Goal: Contribute content: Contribute content

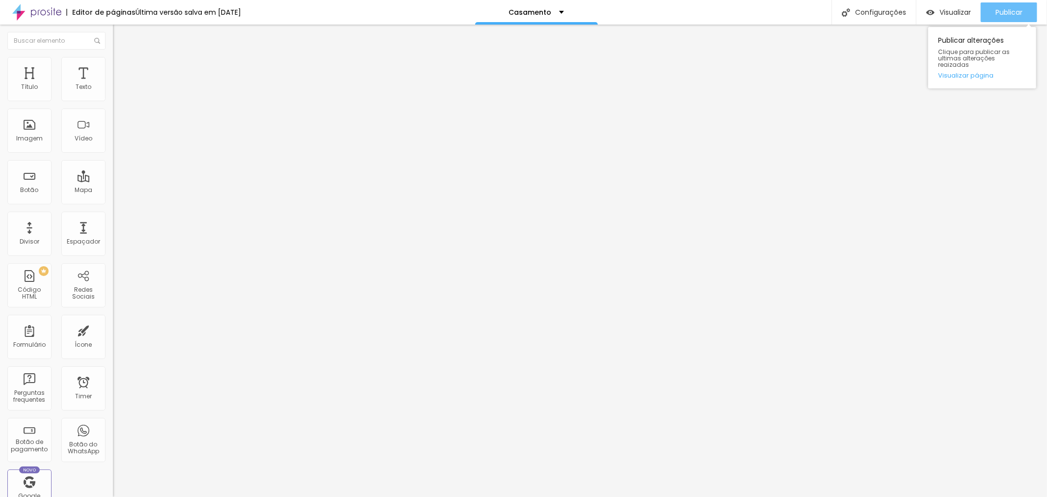
click at [1012, 11] on span "Publicar" at bounding box center [1008, 12] width 27 height 8
click at [113, 103] on img at bounding box center [116, 100] width 6 height 6
drag, startPoint x: 513, startPoint y: 144, endPoint x: 481, endPoint y: 143, distance: 31.9
type input "R$ 1.080,00"
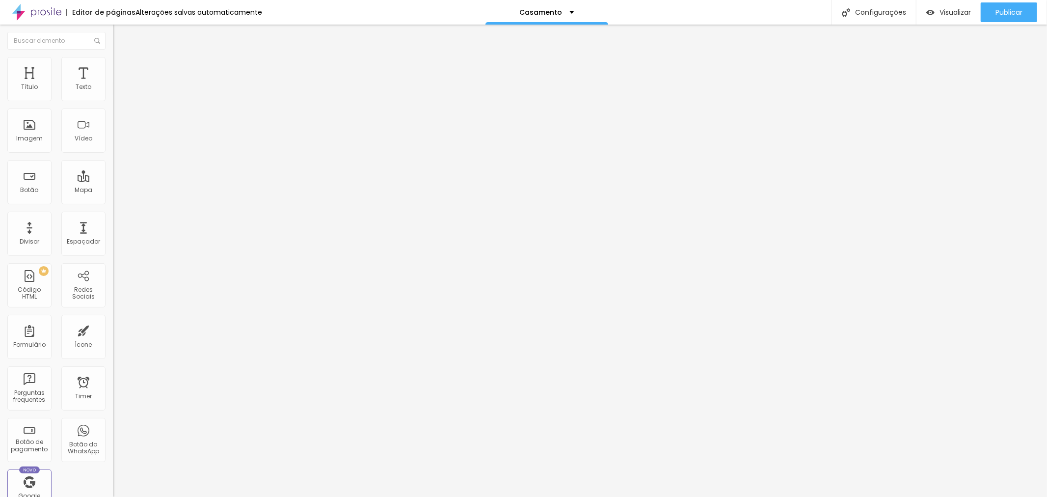
type textarea "Sessão Fotográfica Pré Wedding com 20 fotos"
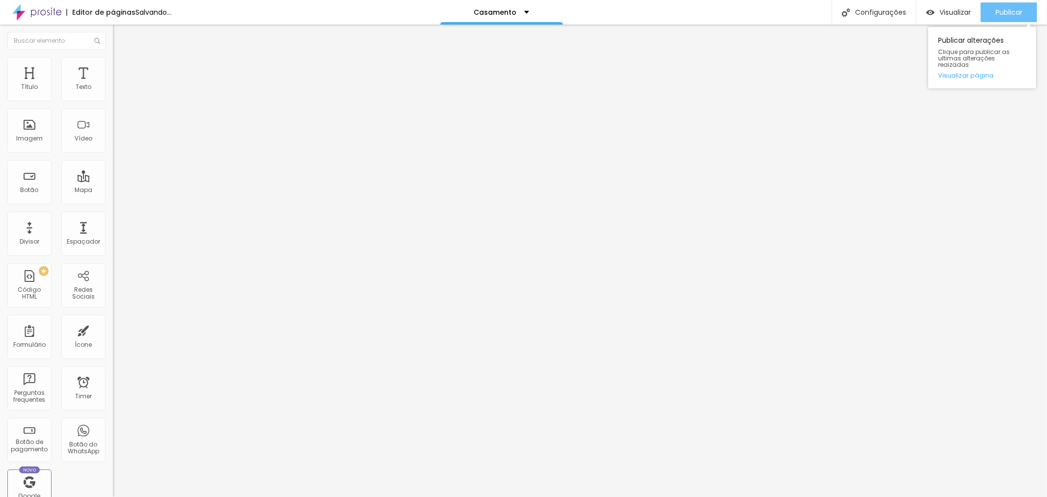
click at [998, 11] on span "Publicar" at bounding box center [1008, 12] width 27 height 8
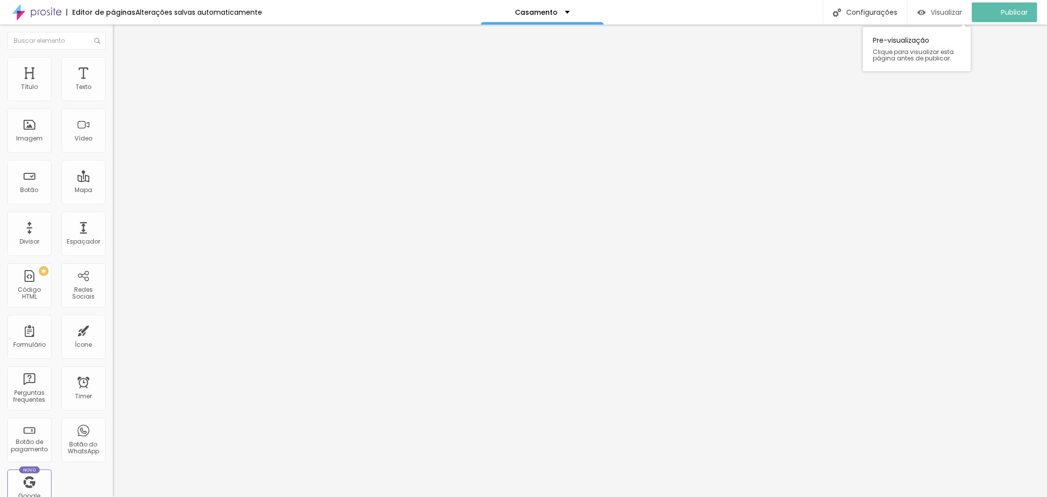
click at [956, 10] on span "Visualizar" at bounding box center [945, 12] width 31 height 8
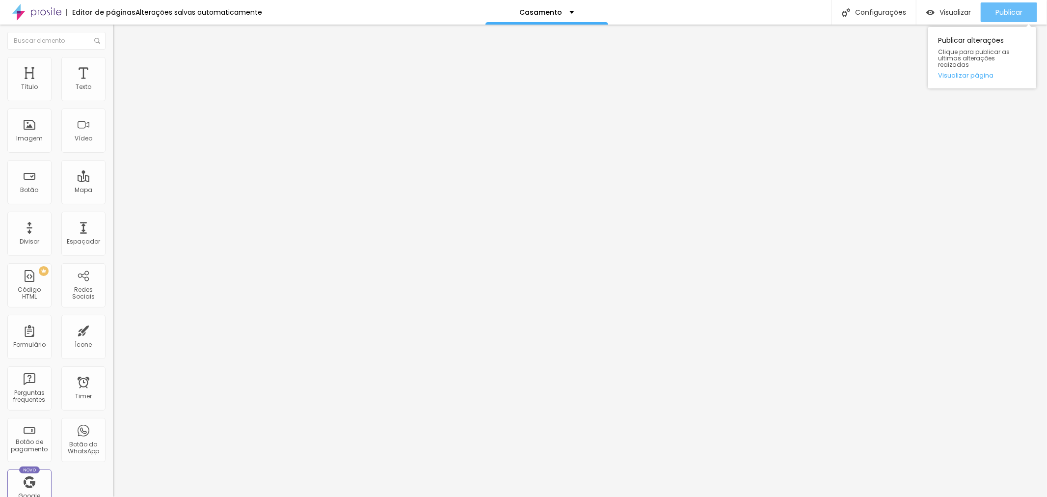
click at [1012, 15] on span "Publicar" at bounding box center [1008, 12] width 27 height 8
type input "31"
type input "23"
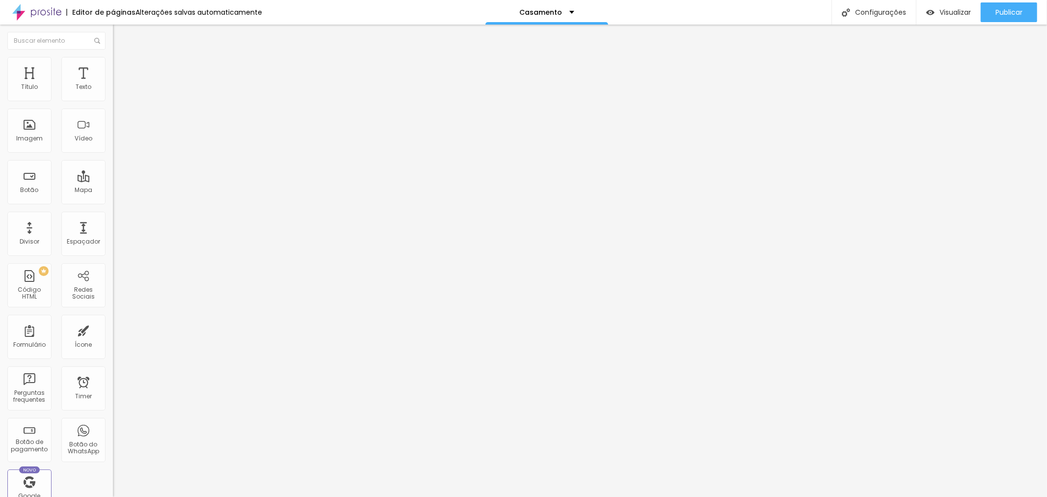
type input "24"
type input "25"
type input "26"
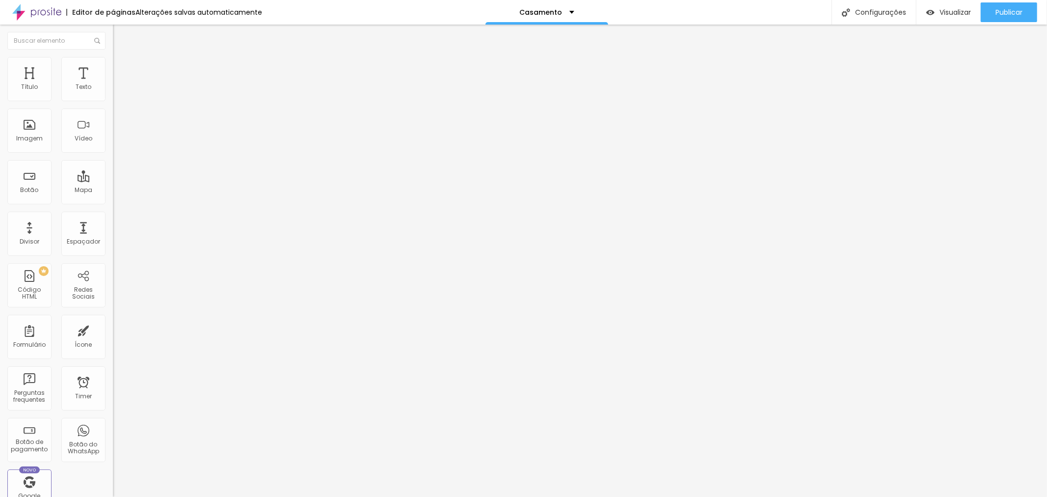
type input "26"
type input "27"
type input "28"
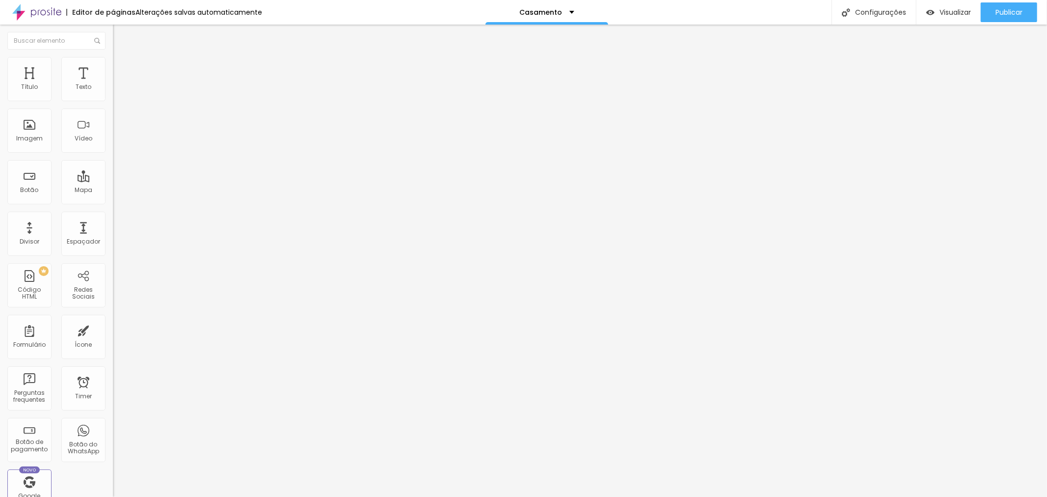
type input "29"
type input "30"
type input "31"
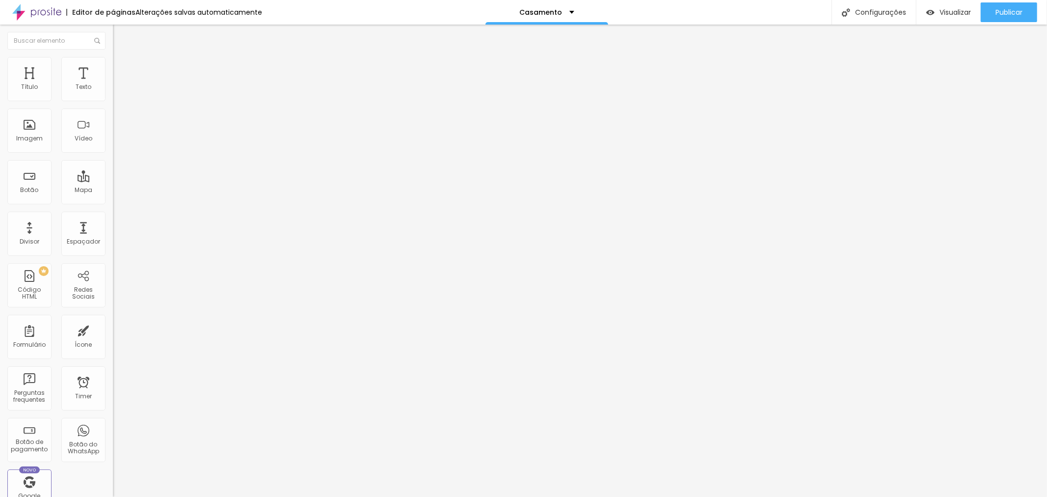
type input "31"
type input "32"
drag, startPoint x: 61, startPoint y: 90, endPoint x: 85, endPoint y: 94, distance: 24.8
click at [113, 181] on input "range" at bounding box center [144, 185] width 63 height 8
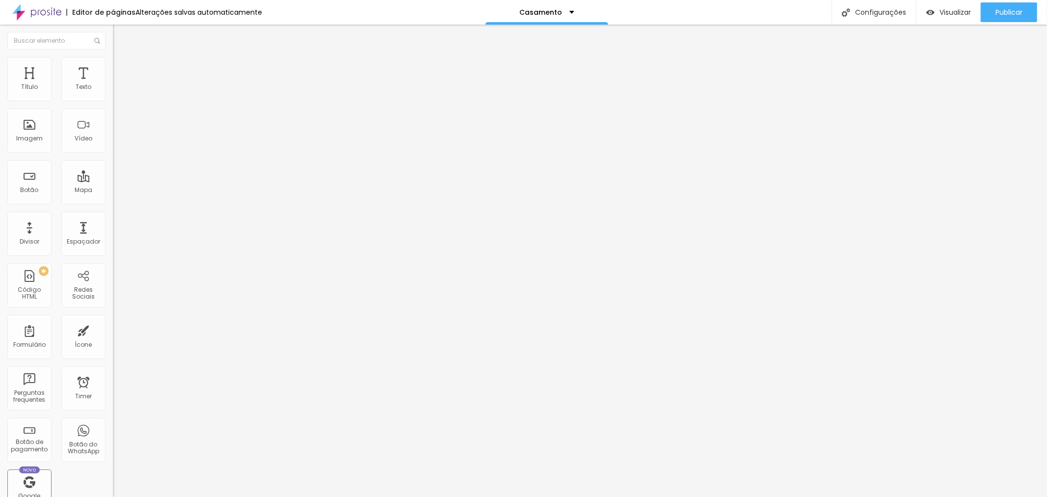
type input "0.1"
type input "0.2"
type input "0.3"
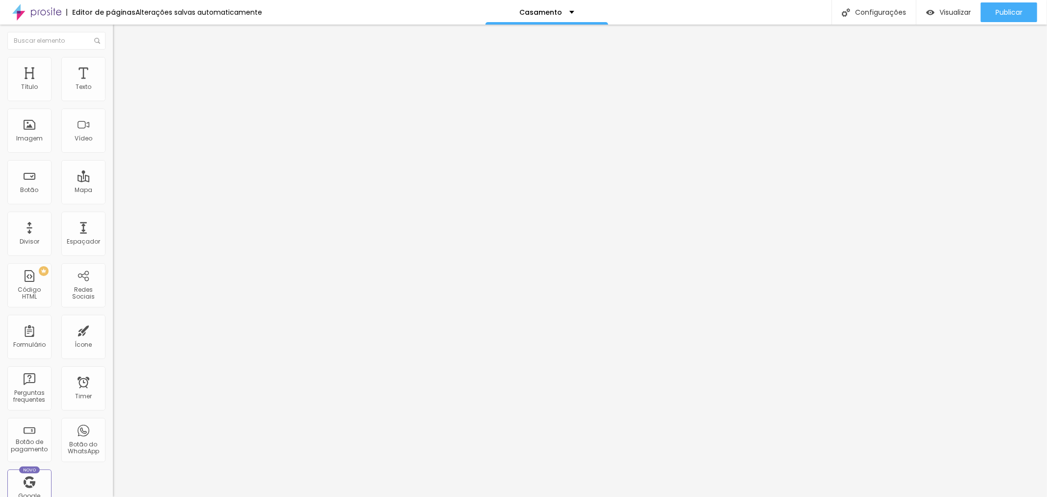
type input "0.3"
type input "0.5"
type input "0.4"
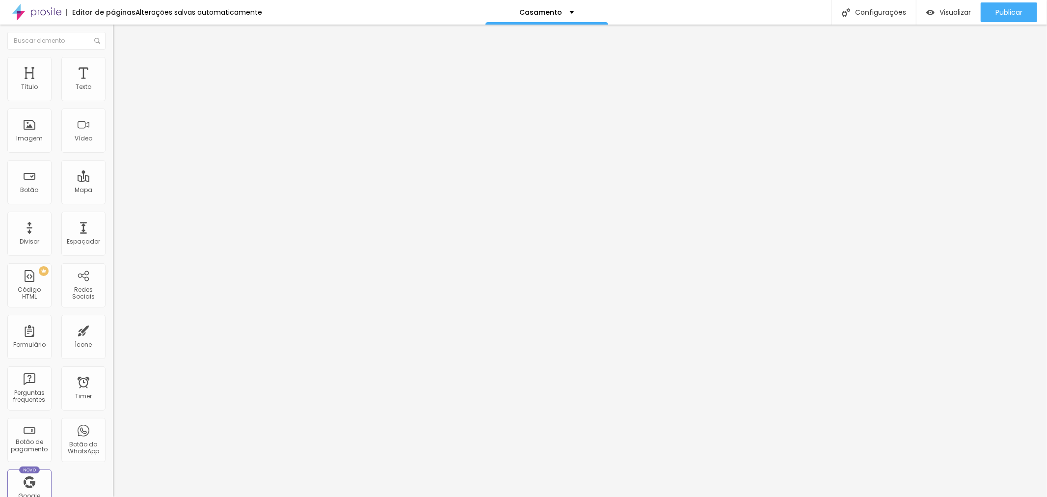
type input "0.3"
drag, startPoint x: 21, startPoint y: 114, endPoint x: 25, endPoint y: 112, distance: 5.1
type input "0.3"
click at [113, 319] on input "range" at bounding box center [144, 323] width 63 height 8
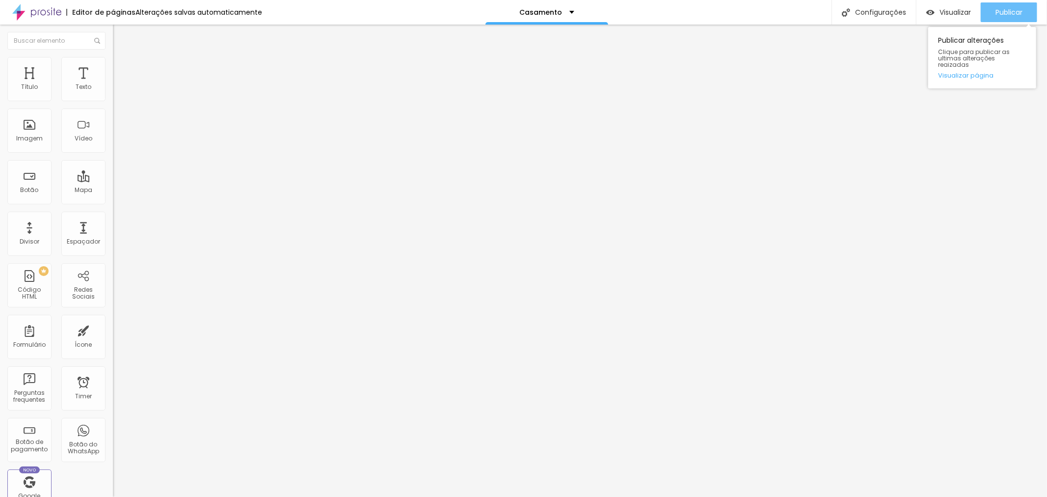
click at [1009, 11] on span "Publicar" at bounding box center [1008, 12] width 27 height 8
click at [1005, 16] on span "Publicar" at bounding box center [1008, 12] width 27 height 8
click at [113, 202] on input "https://" at bounding box center [172, 197] width 118 height 10
paste input "www.camilaregofotografia.com.br/ensaio-pre-wedding"
drag, startPoint x: 21, startPoint y: 201, endPoint x: 0, endPoint y: 203, distance: 20.7
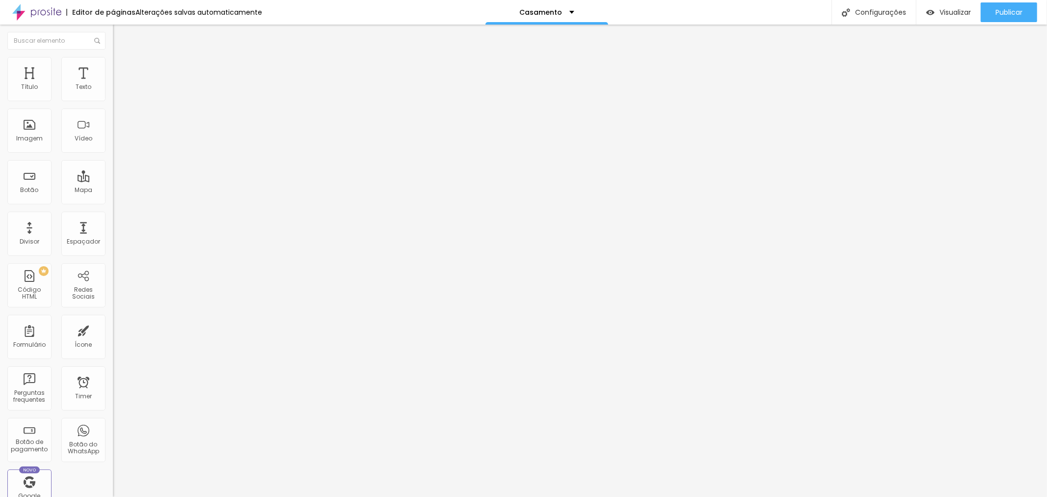
click at [113, 203] on div "Texto Click me Alinhamento Tamanho Normal Pequeno Normal Grande Link URL https:…" at bounding box center [169, 148] width 113 height 143
type input "https://www.camilaregofotografia.com.br/ensaio-pre-wedding"
click at [113, 148] on div "Tamanho" at bounding box center [169, 145] width 113 height 6
click at [113, 175] on div "Grande" at bounding box center [169, 172] width 113 height 6
click at [113, 186] on div "Link" at bounding box center [169, 181] width 113 height 12
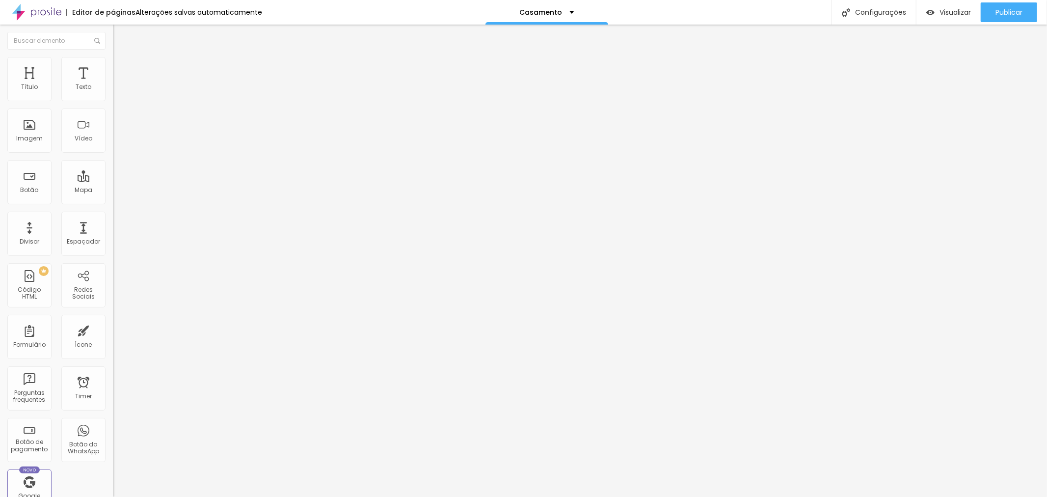
click at [113, 186] on div "Link" at bounding box center [169, 181] width 113 height 12
drag, startPoint x: 59, startPoint y: 109, endPoint x: 8, endPoint y: 110, distance: 51.0
click at [113, 92] on input "Click me" at bounding box center [172, 87] width 118 height 10
click at [113, 214] on div at bounding box center [169, 214] width 113 height 0
click at [113, 65] on li "Estilo" at bounding box center [169, 62] width 113 height 10
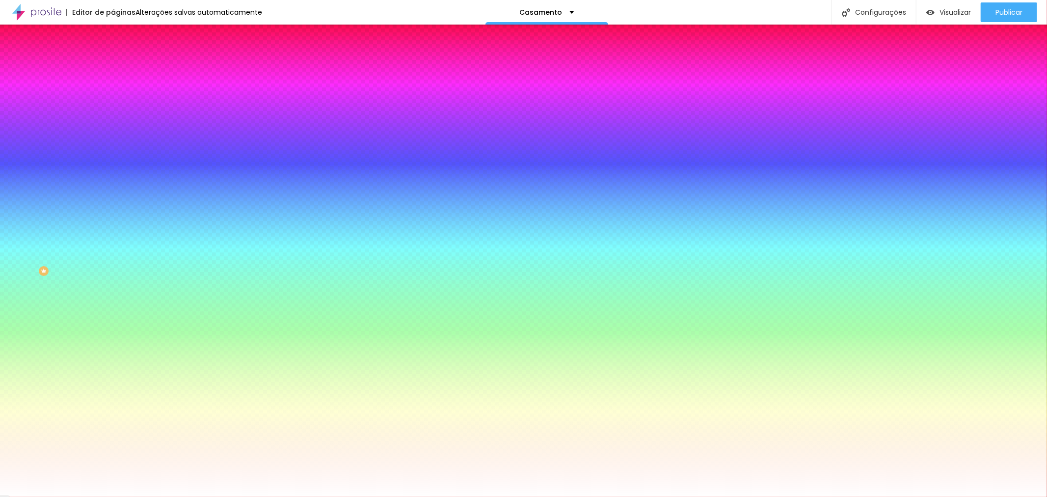
click at [117, 378] on icon "button" at bounding box center [120, 381] width 7 height 7
click at [118, 390] on icon "button" at bounding box center [120, 392] width 4 height 4
type input "1"
type input "2"
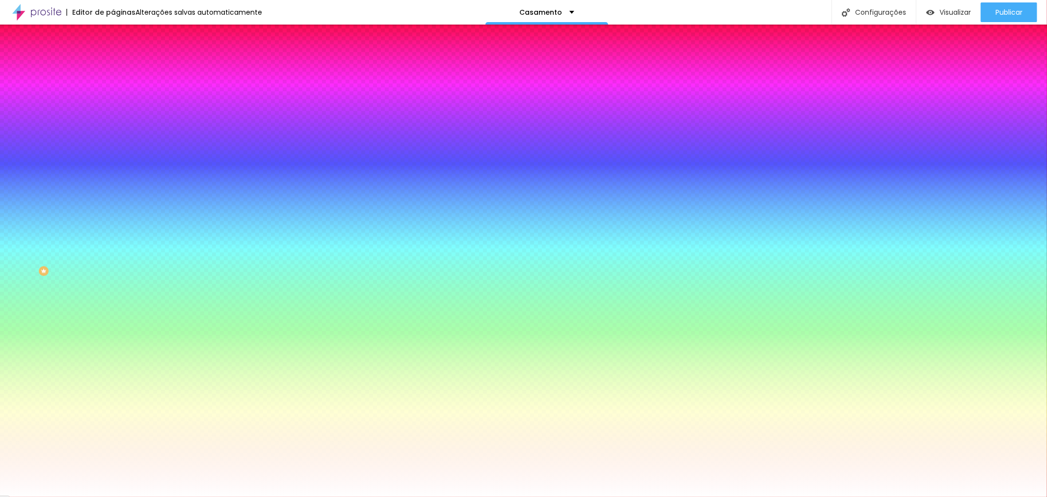
drag, startPoint x: 106, startPoint y: 288, endPoint x: 146, endPoint y: 291, distance: 40.4
type input "2"
drag, startPoint x: 143, startPoint y: 295, endPoint x: 95, endPoint y: 293, distance: 47.6
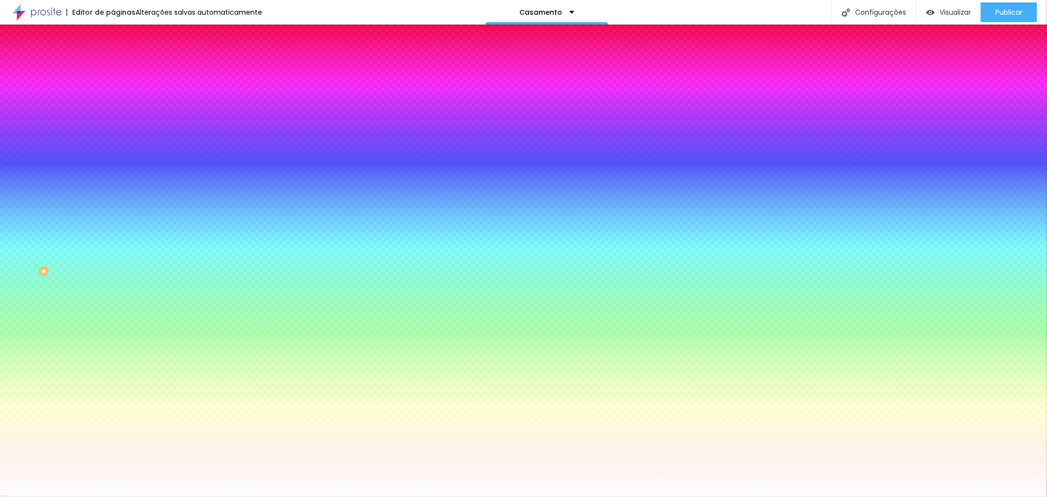
type input "1"
type input "0"
drag, startPoint x: 154, startPoint y: 292, endPoint x: 80, endPoint y: 290, distance: 74.1
type input "0"
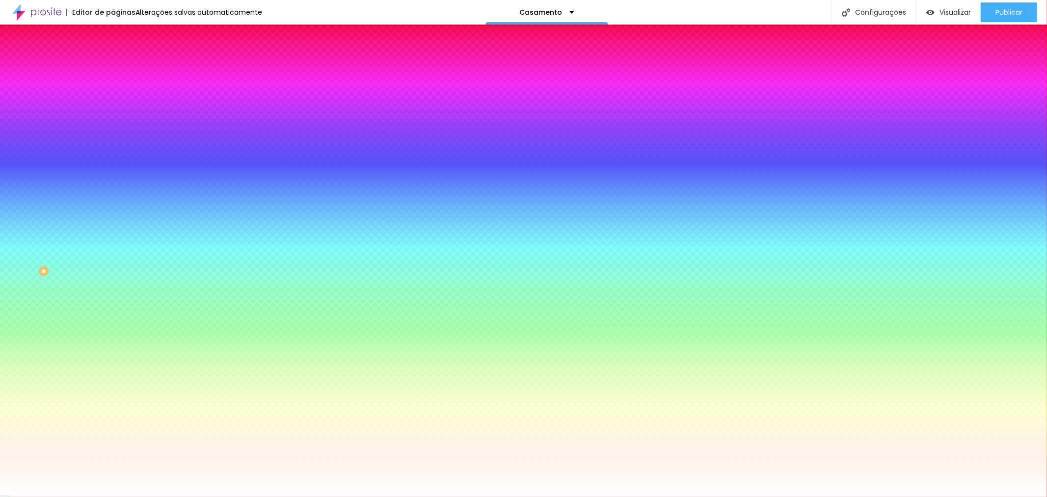
click at [89, 496] on div at bounding box center [523, 497] width 1047 height 0
click at [113, 67] on li "Avançado" at bounding box center [169, 72] width 113 height 10
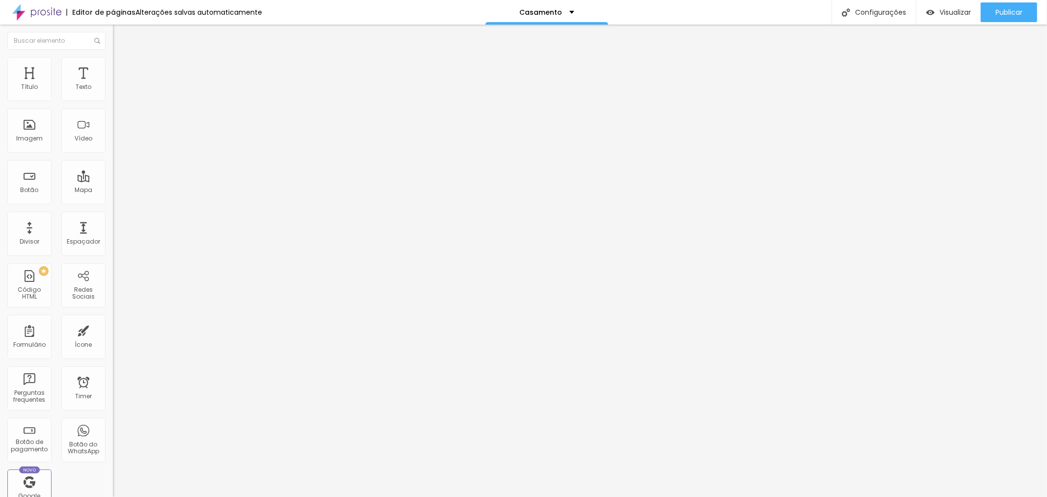
click at [122, 67] on span "Estilo" at bounding box center [129, 63] width 15 height 8
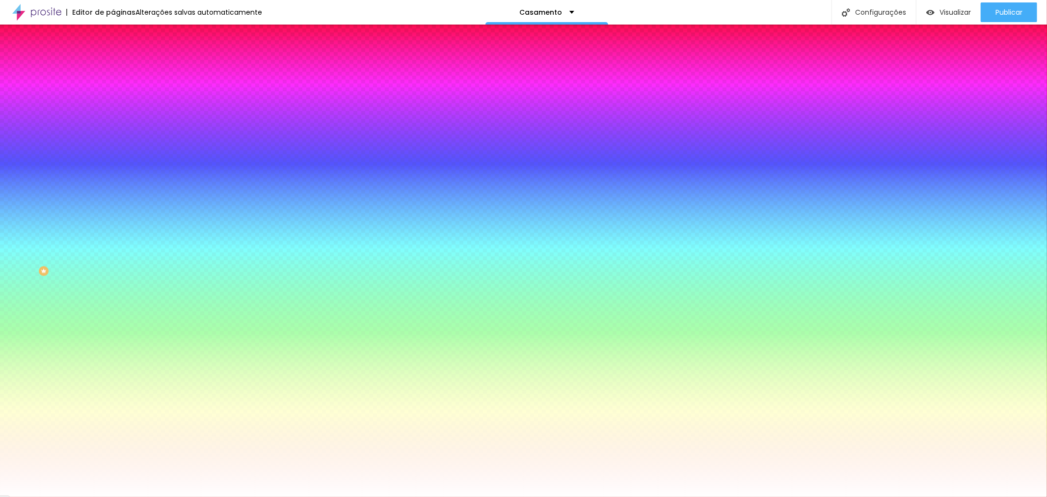
click at [113, 99] on input "#FFFFFF" at bounding box center [172, 99] width 118 height 10
click at [113, 94] on div at bounding box center [169, 94] width 113 height 0
click at [117, 91] on icon "button" at bounding box center [120, 87] width 7 height 7
click at [113, 101] on input "#FFFFFF" at bounding box center [172, 99] width 118 height 10
click at [113, 102] on input "#FFFFFF" at bounding box center [172, 99] width 118 height 10
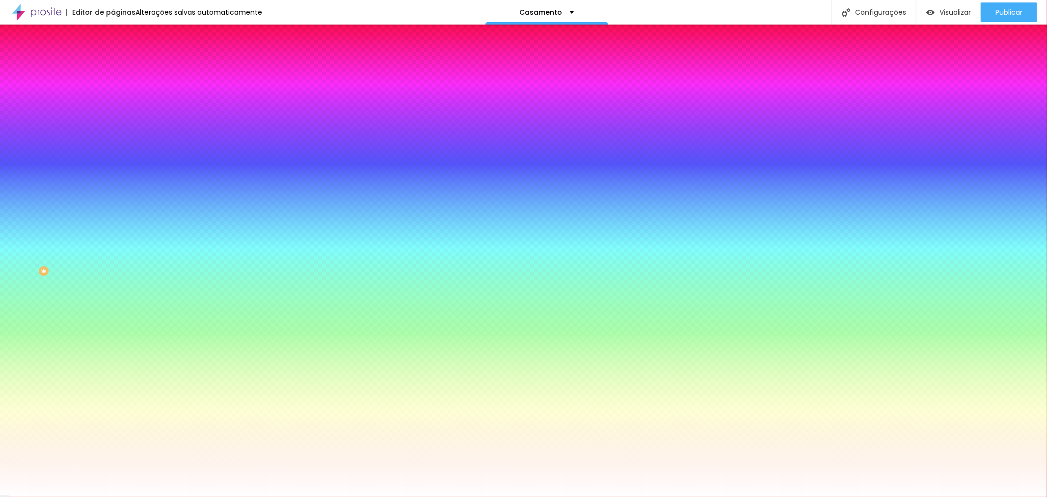
click at [113, 102] on input "#FFFFFF" at bounding box center [172, 99] width 118 height 10
click at [113, 94] on div at bounding box center [169, 94] width 113 height 0
type input "#000000"
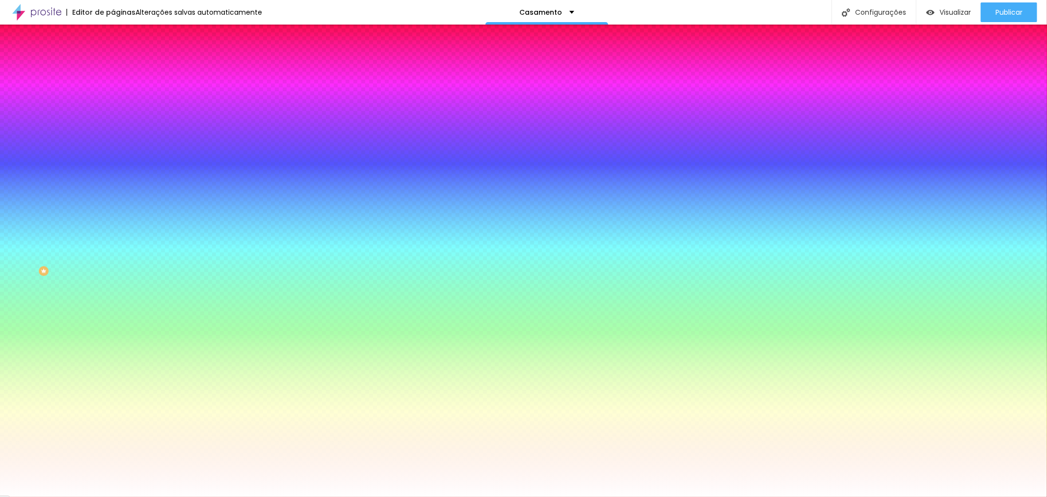
drag, startPoint x: 39, startPoint y: 144, endPoint x: 18, endPoint y: 188, distance: 48.5
click at [113, 188] on div "Cor de fundo Voltar ao padrão #000000 Tipografia Voltar ao padrão Borda Voltar …" at bounding box center [169, 237] width 113 height 321
click at [113, 334] on div at bounding box center [169, 334] width 113 height 0
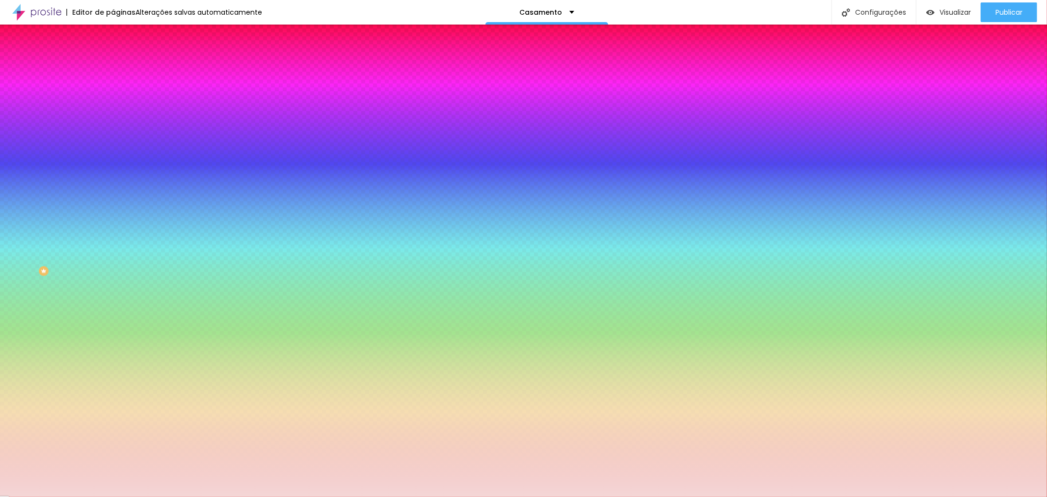
type input "#FFFFFF"
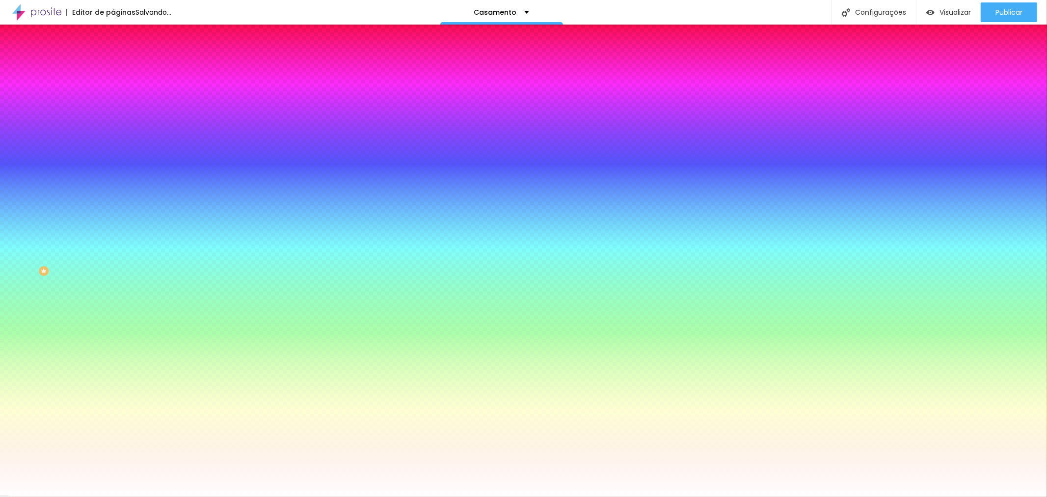
drag, startPoint x: 26, startPoint y: 248, endPoint x: 11, endPoint y: 236, distance: 19.5
click at [113, 343] on div "Cor do texto Voltar ao padrão #FFFFFF" at bounding box center [169, 356] width 113 height 27
click at [113, 56] on img at bounding box center [117, 51] width 9 height 9
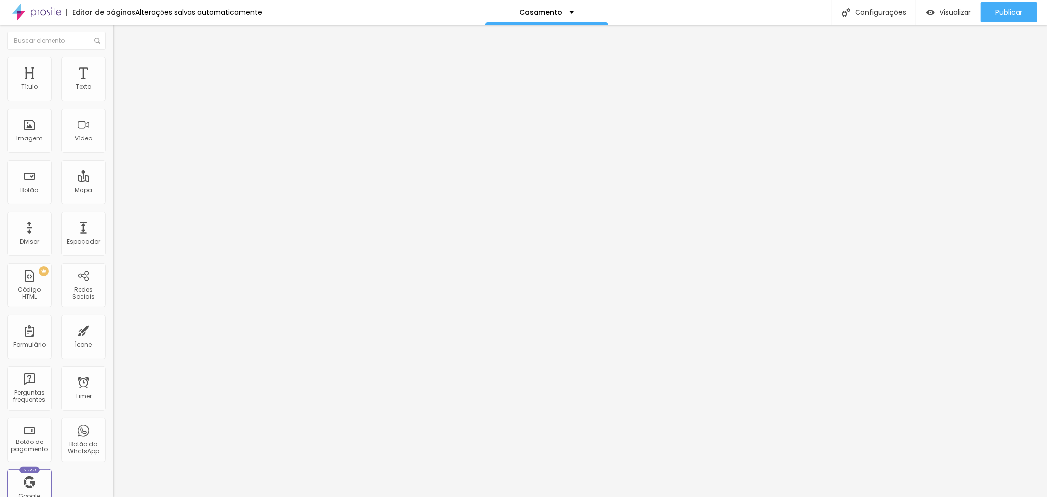
click at [113, 92] on input "Click me" at bounding box center [172, 87] width 118 height 10
drag, startPoint x: 33, startPoint y: 111, endPoint x: 0, endPoint y: 114, distance: 33.0
click at [113, 114] on div "Texto Click me Alinhamento Tamanho Grande Pequeno Normal Grande Link URL https:…" at bounding box center [169, 151] width 113 height 149
type input "o"
type input "O"
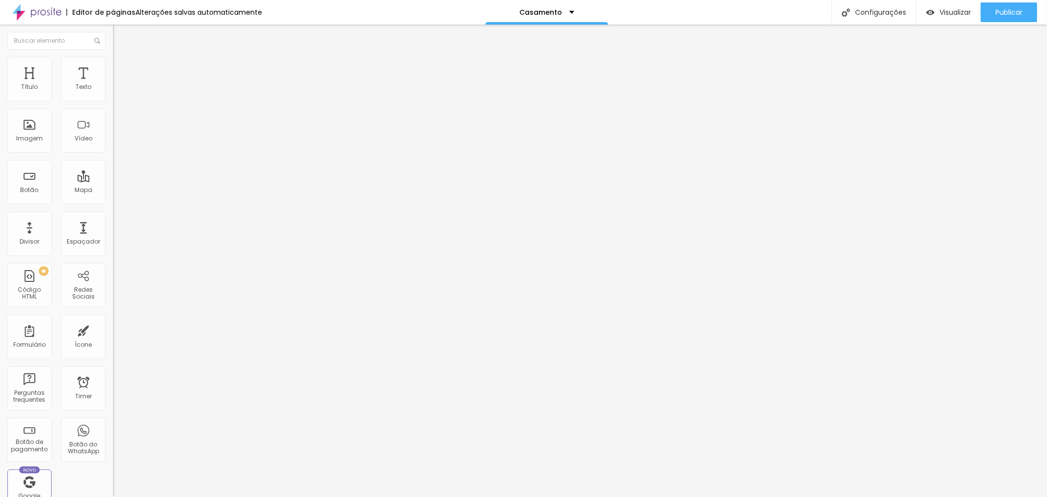
type input "VER AQUI"
click at [122, 66] on span "Estilo" at bounding box center [129, 63] width 15 height 8
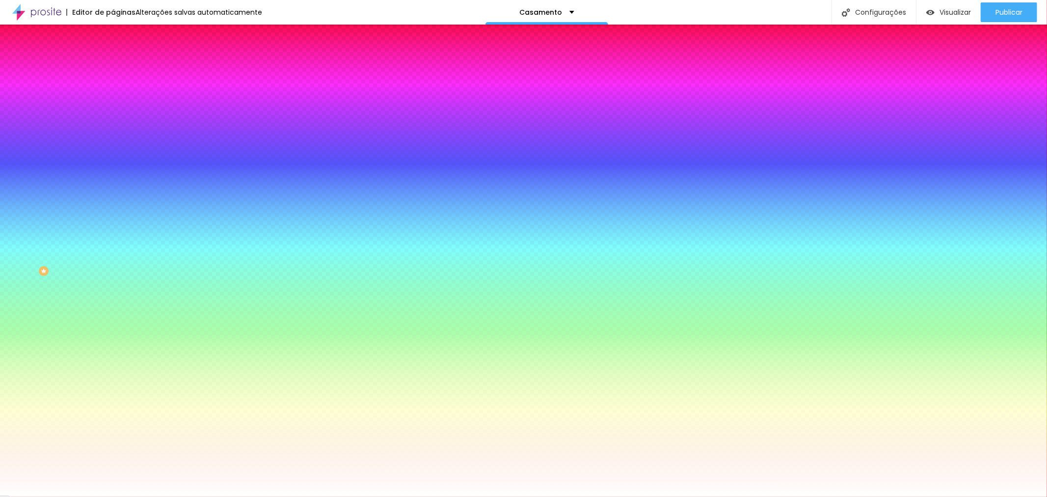
click at [113, 334] on div at bounding box center [169, 334] width 113 height 0
type input "#FFFFFF"
drag, startPoint x: 26, startPoint y: 227, endPoint x: 10, endPoint y: 213, distance: 20.9
click at [113, 316] on div "Cor de fundo Voltar ao padrão #FFFFFF" at bounding box center [169, 329] width 113 height 27
click at [113, 192] on div "Ao passar o mouse Editar estilo do campo" at bounding box center [169, 254] width 113 height 126
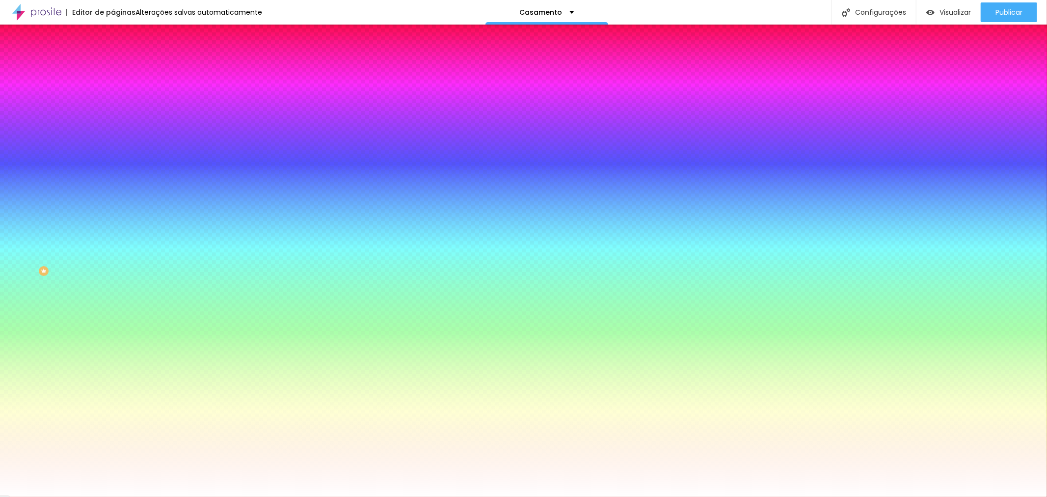
click at [113, 334] on div at bounding box center [169, 334] width 113 height 0
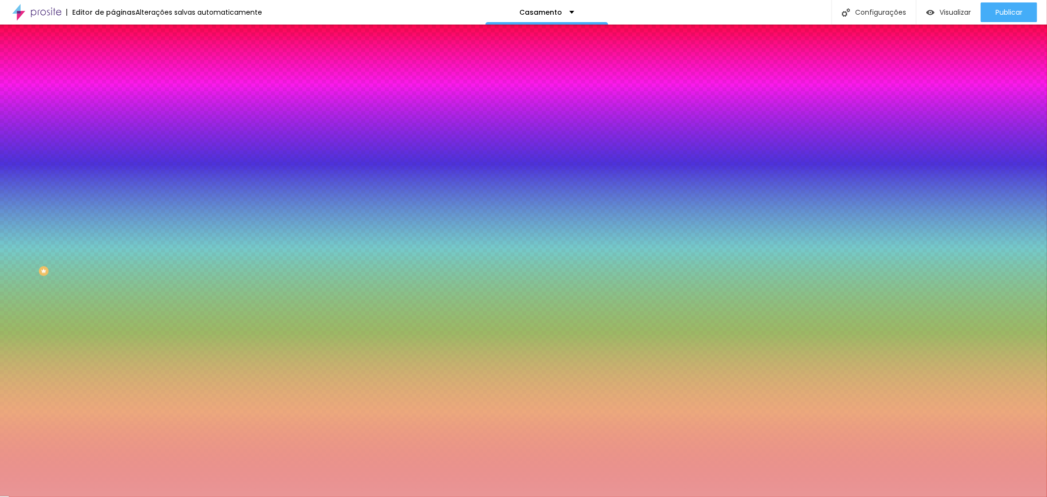
type input "#FFFFFF"
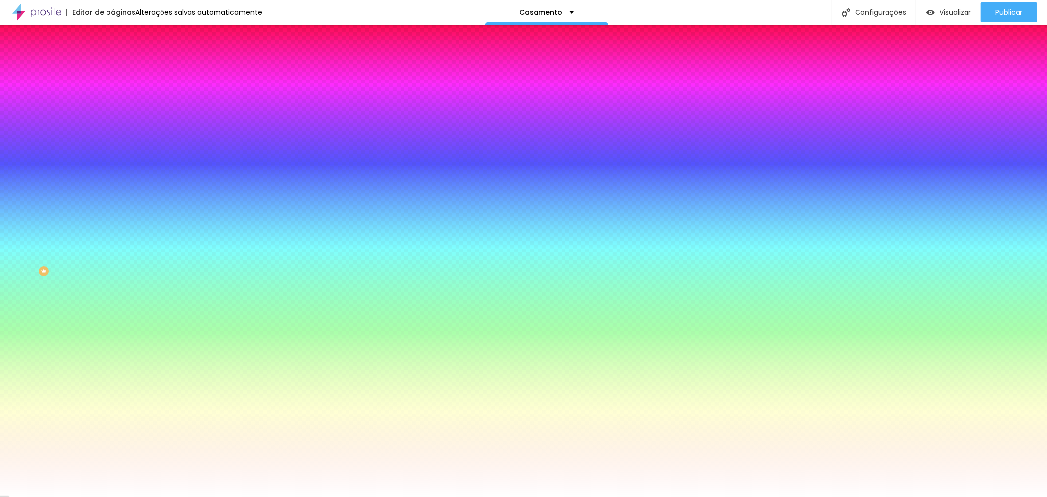
drag, startPoint x: 46, startPoint y: 250, endPoint x: 9, endPoint y: 236, distance: 39.6
click at [113, 343] on div "Cor do texto Voltar ao padrão #FFFFFF" at bounding box center [169, 356] width 113 height 27
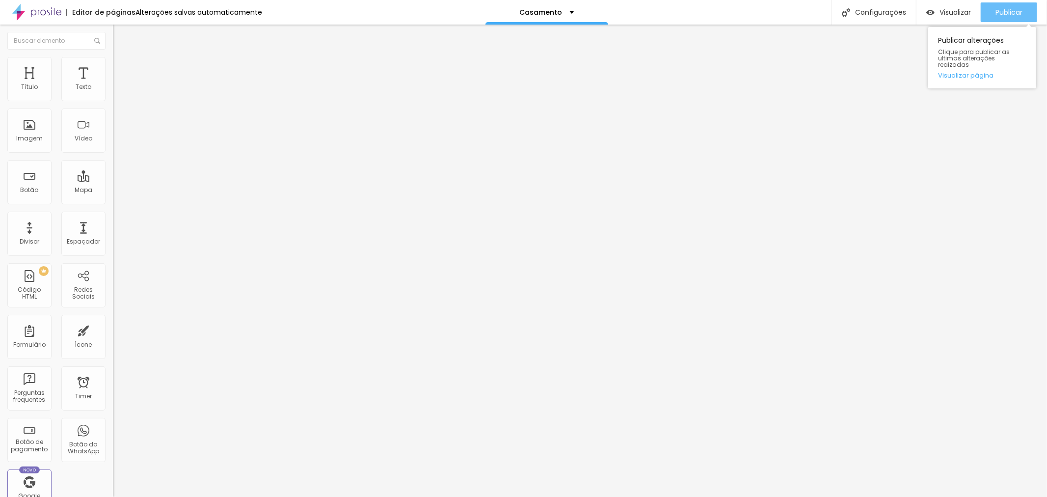
click at [1014, 12] on span "Publicar" at bounding box center [1008, 12] width 27 height 8
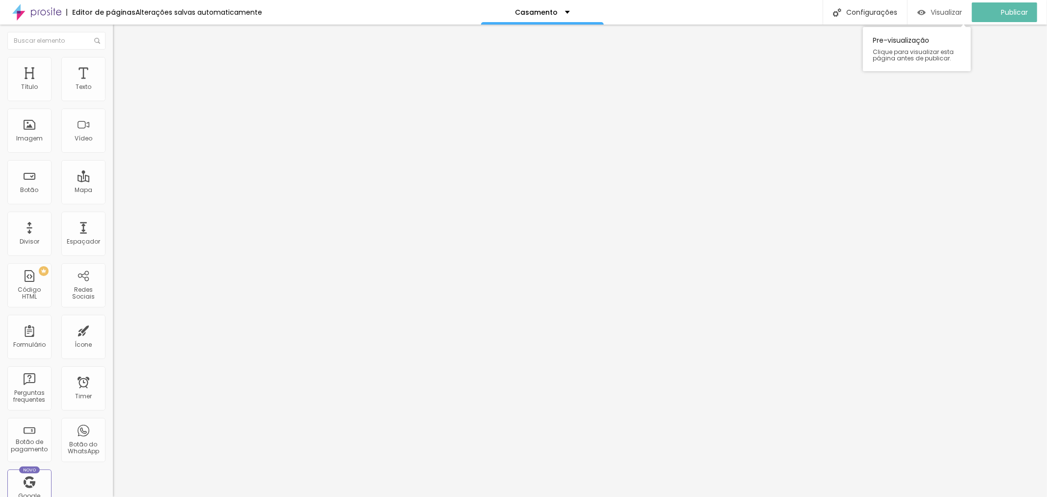
click at [946, 15] on span "Visualizar" at bounding box center [945, 12] width 31 height 8
click at [113, 103] on img at bounding box center [116, 100] width 6 height 6
click at [113, 102] on span at bounding box center [116, 101] width 6 height 8
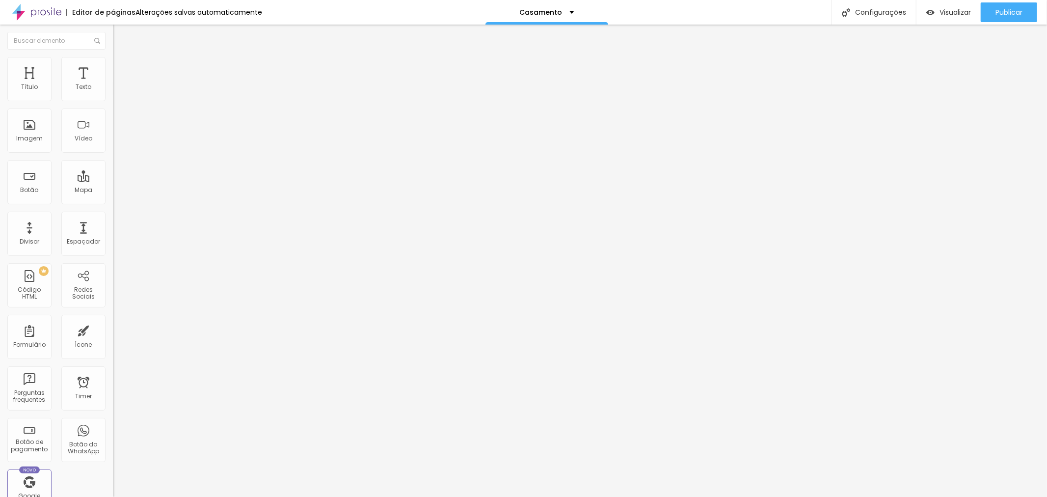
click at [113, 97] on div "Cobertura Fotográfica da Cerimônia" at bounding box center [169, 88] width 113 height 17
click at [113, 102] on img at bounding box center [116, 100] width 6 height 6
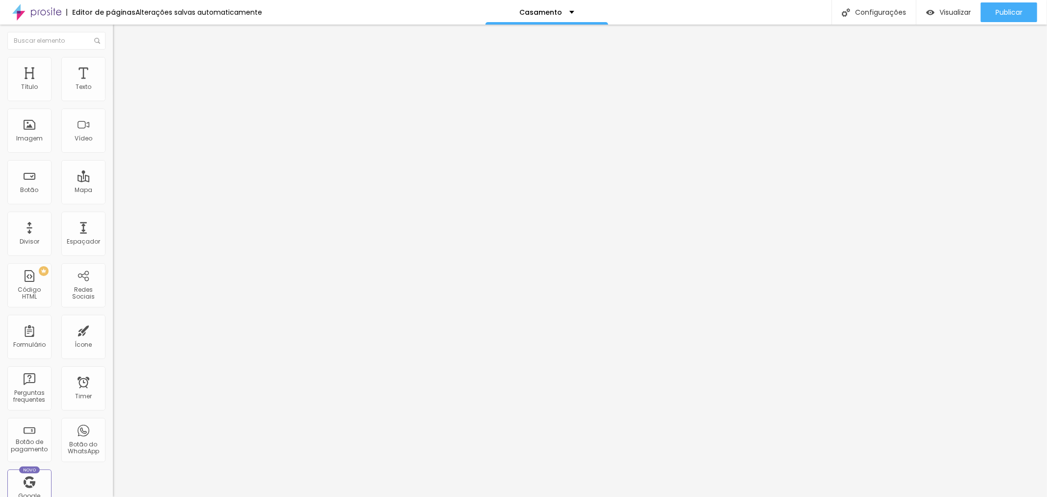
type input "R$ 690,00"
click at [113, 103] on img at bounding box center [116, 100] width 6 height 6
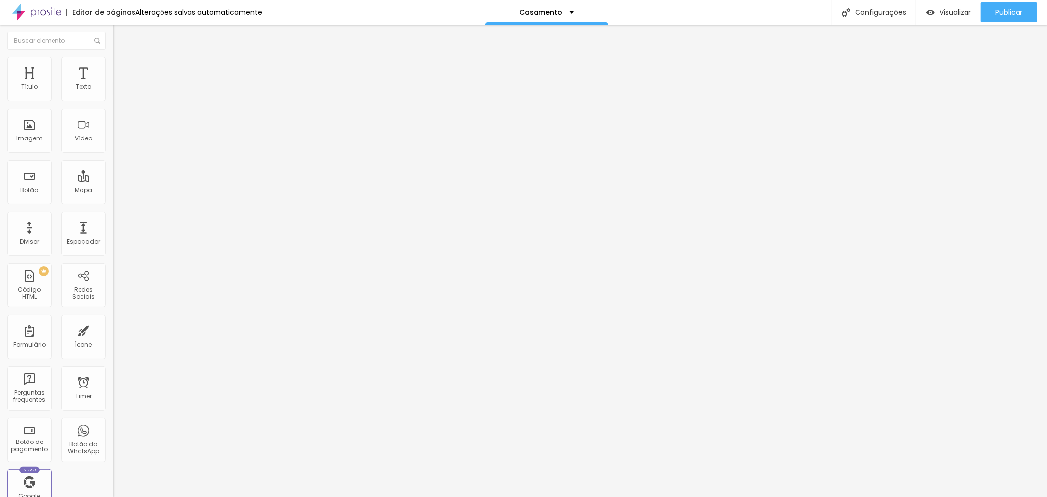
click at [113, 103] on img at bounding box center [116, 100] width 6 height 6
click at [113, 97] on div "Selecionar" at bounding box center [169, 88] width 113 height 17
click at [113, 103] on img at bounding box center [116, 100] width 6 height 6
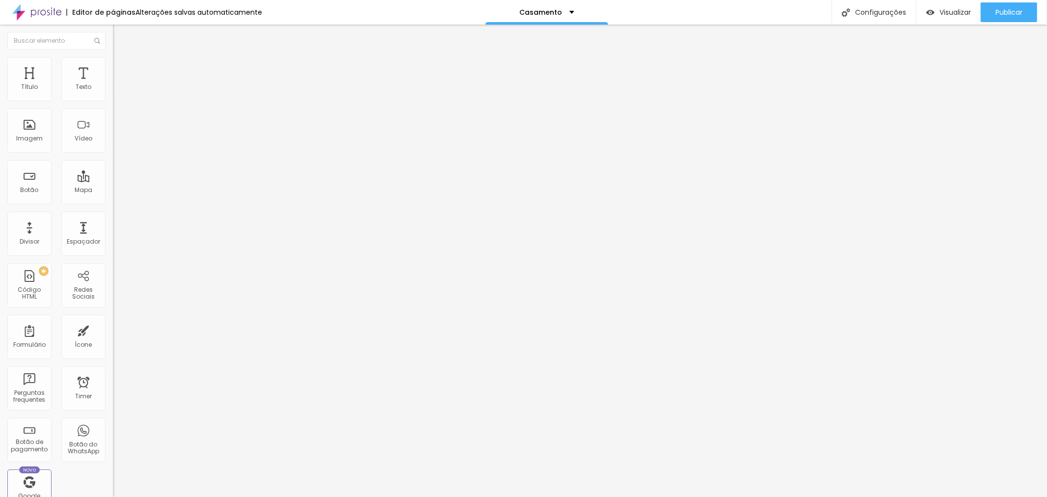
click at [113, 101] on img at bounding box center [116, 100] width 6 height 6
click at [1006, 12] on span "Publicar" at bounding box center [1008, 12] width 27 height 8
click at [113, 84] on span "Trocar imagem" at bounding box center [139, 80] width 53 height 8
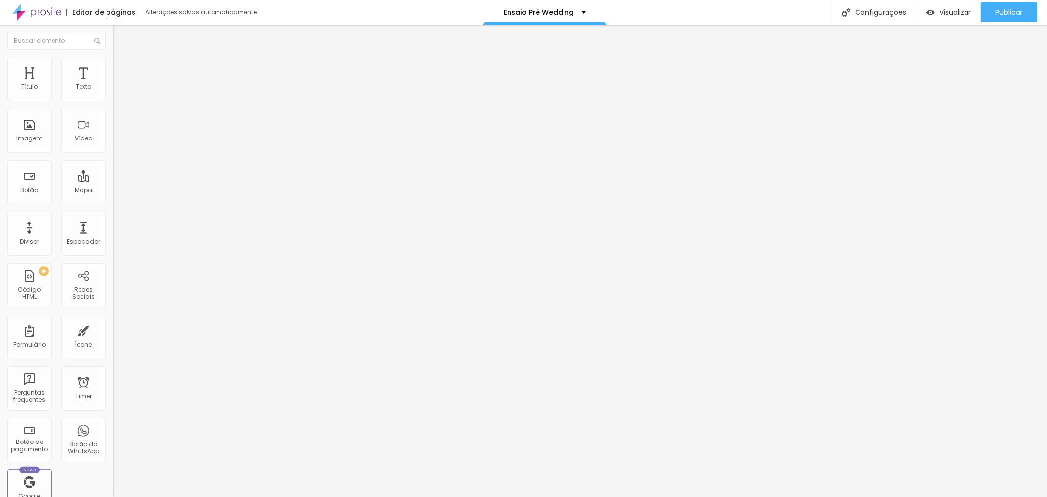
click at [113, 84] on span "Trocar imagem" at bounding box center [139, 80] width 53 height 8
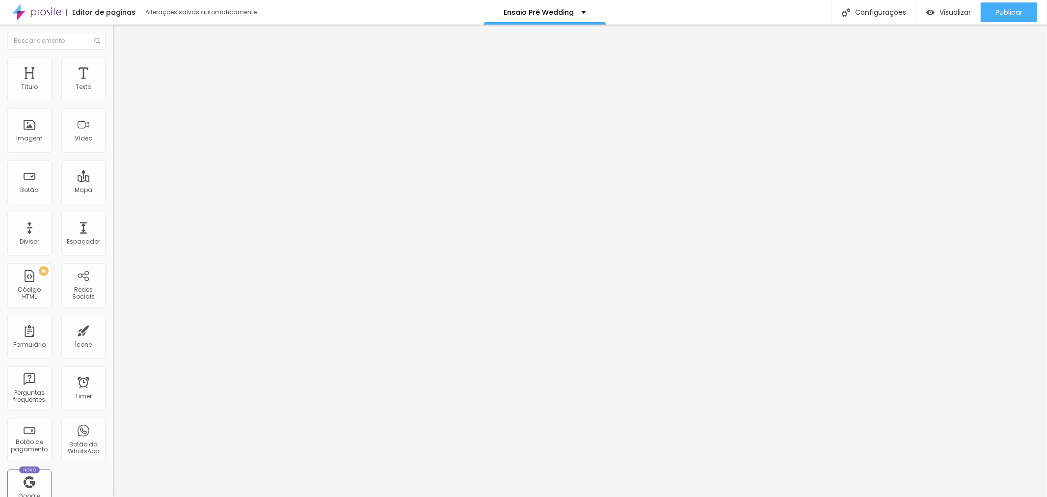
click at [113, 84] on span "Trocar imagem" at bounding box center [139, 80] width 53 height 8
click at [999, 13] on span "Publicar" at bounding box center [1008, 12] width 27 height 8
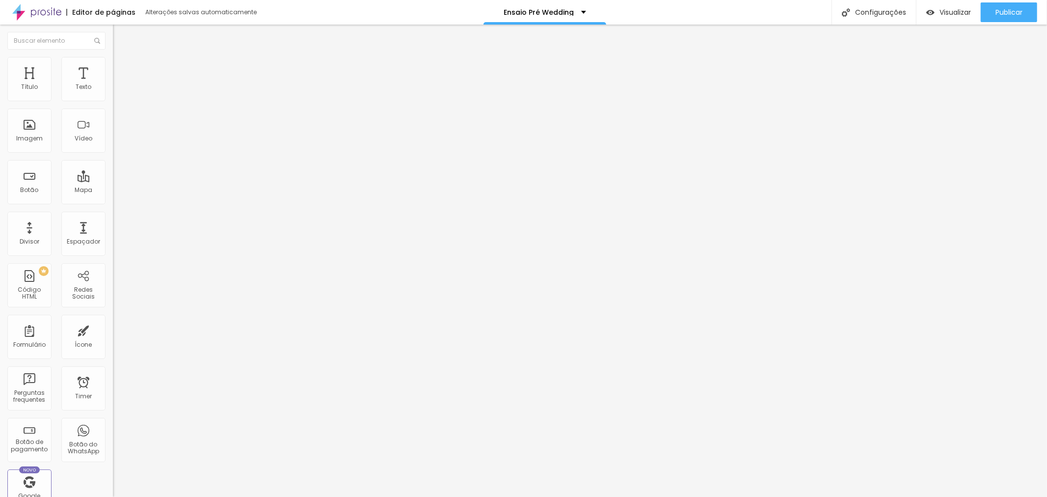
click at [113, 84] on span "Trocar imagem" at bounding box center [139, 80] width 53 height 8
click at [122, 67] on span "Estilo" at bounding box center [129, 63] width 15 height 8
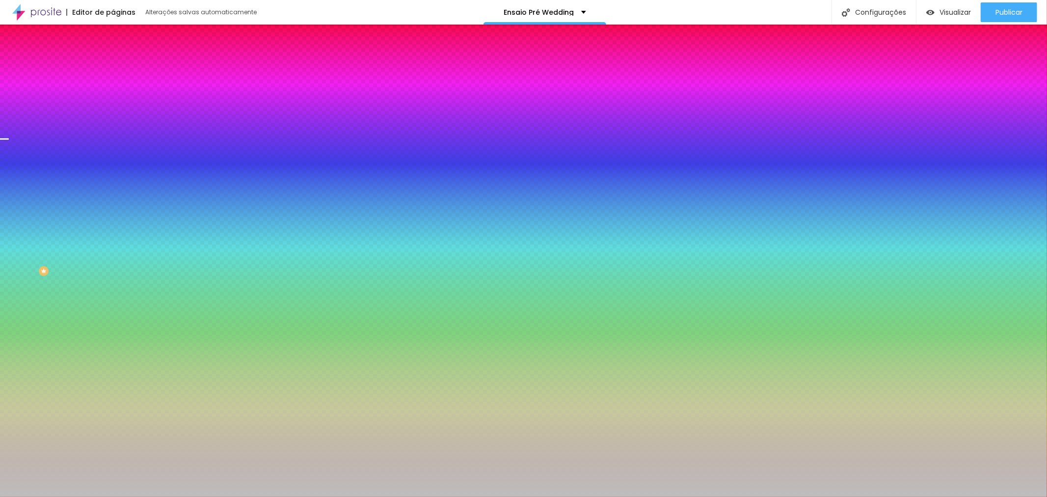
click at [113, 90] on span "Trocar imagem" at bounding box center [139, 86] width 53 height 8
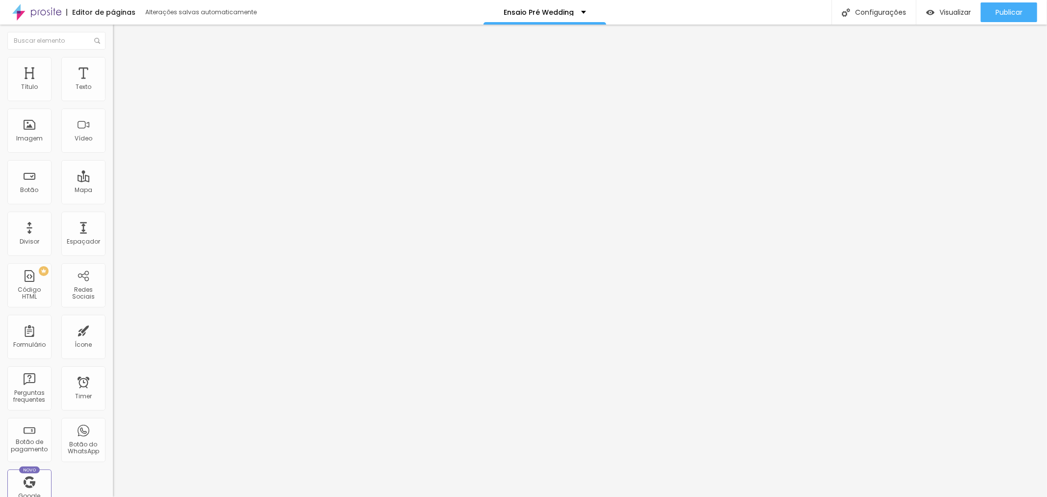
click at [113, 84] on span "Trocar imagem" at bounding box center [139, 80] width 53 height 8
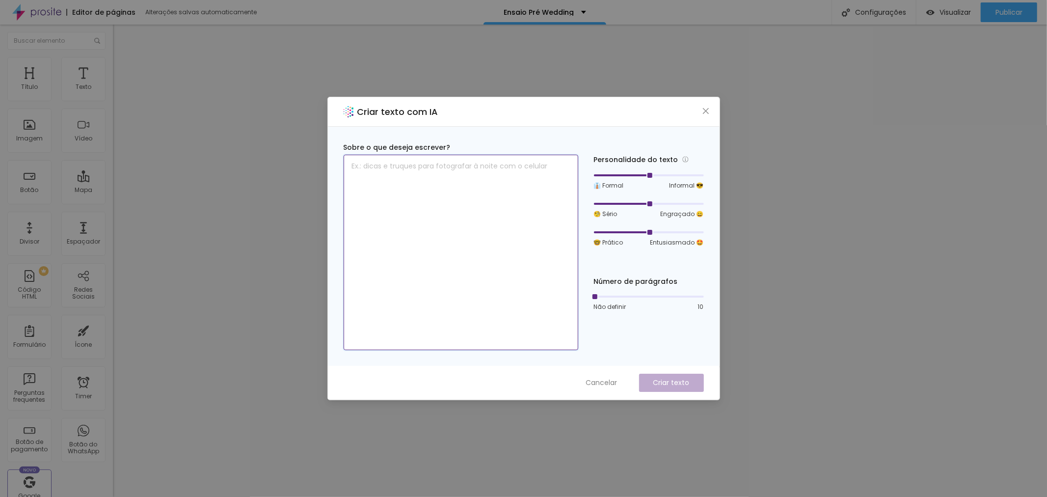
click at [509, 199] on textarea at bounding box center [460, 252] width 235 height 195
click at [378, 167] on textarea "ALTERAR O TEXTO ABAIXO PARA ENSAIO PRE WEDDING" at bounding box center [460, 252] width 235 height 195
drag, startPoint x: 571, startPoint y: 167, endPoint x: 576, endPoint y: 161, distance: 8.0
click at [571, 167] on textarea "ALTERAR E ADAPTAR O TEXTO ABAIXO PARA ENSAIO PRE WEDDING" at bounding box center [460, 252] width 235 height 195
paste textarea "Seu casamento é um momento único, cheio de emoção, amor e detalhes inesquecívei…"
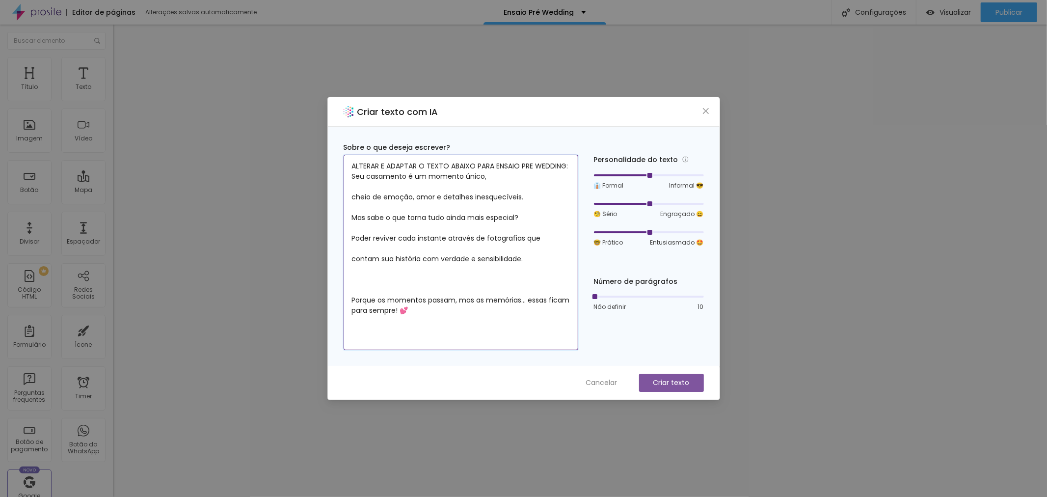
type textarea "ALTERAR E ADAPTAR O TEXTO ABAIXO PARA ENSAIO PRE WEDDING: Seu casamento é um mo…"
click at [677, 379] on p "Criar texto" at bounding box center [671, 382] width 36 height 10
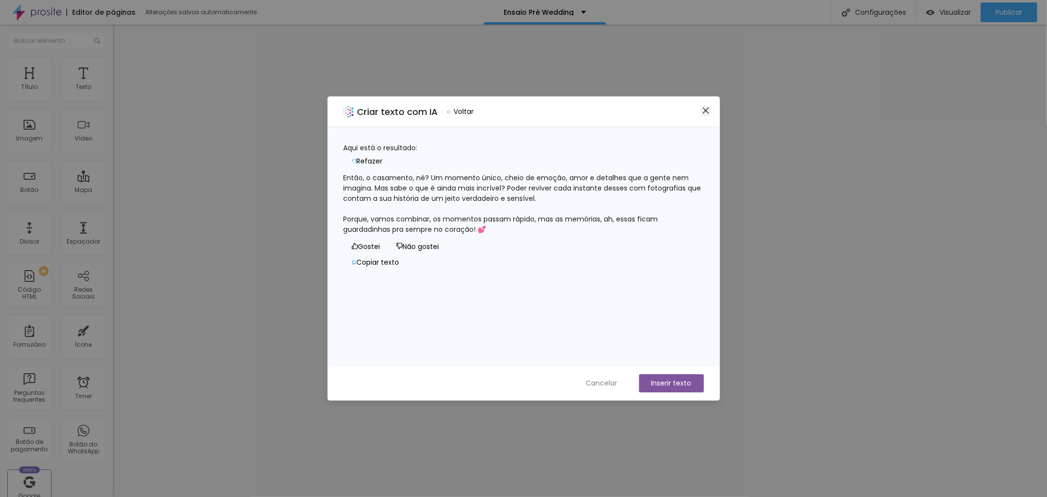
click at [705, 111] on icon "close" at bounding box center [706, 110] width 8 height 8
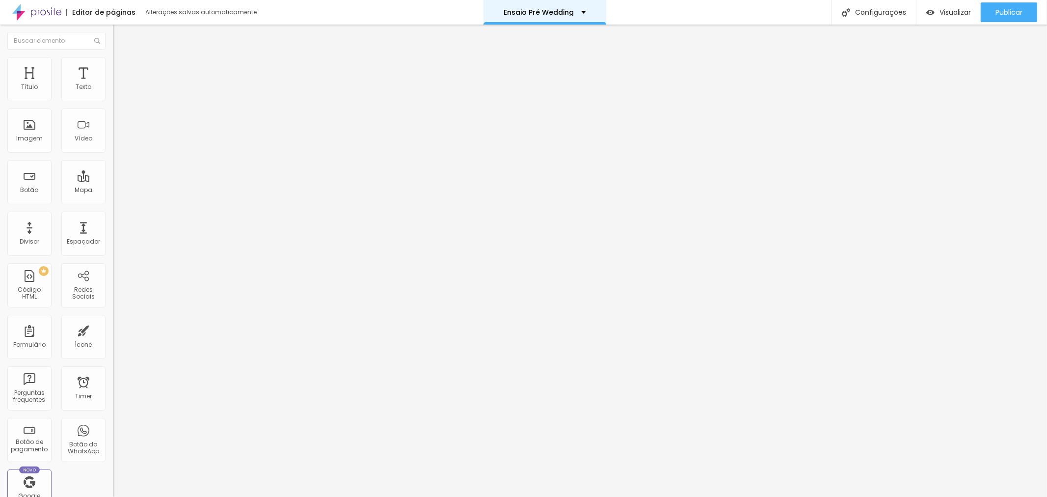
click at [603, 3] on div "Ensaio Pré Wedding" at bounding box center [544, 12] width 123 height 25
click at [113, 84] on span "Trocar imagem" at bounding box center [139, 80] width 53 height 8
click at [113, 28] on button "Editar Coluna" at bounding box center [169, 36] width 113 height 23
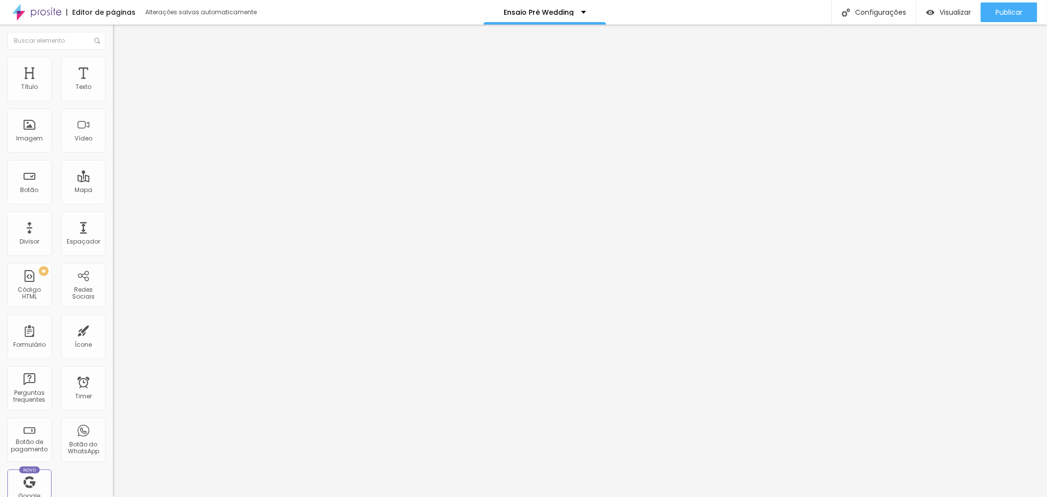
click at [113, 84] on span "Adicionar imagem" at bounding box center [144, 80] width 63 height 8
click at [113, 84] on span "Trocar imagem" at bounding box center [139, 80] width 53 height 8
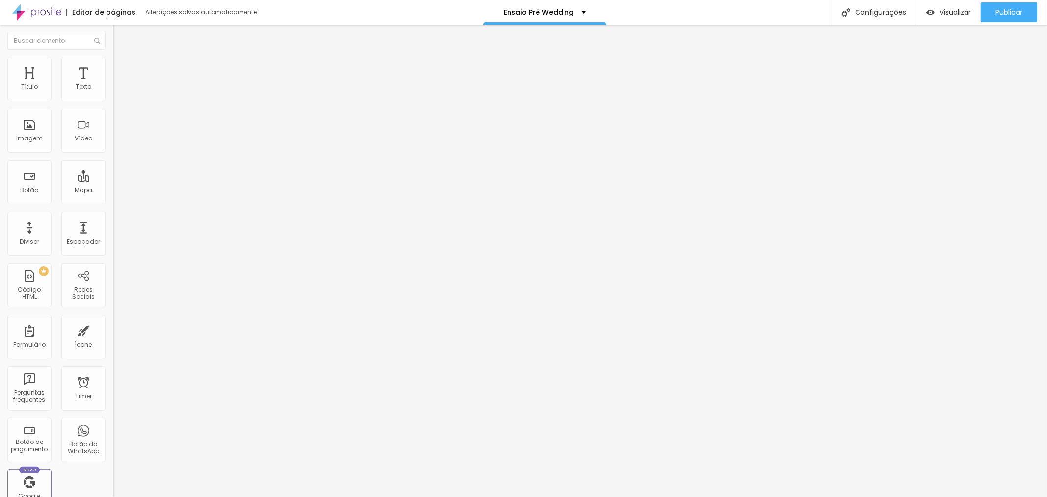
click at [113, 84] on span "Trocar imagem" at bounding box center [139, 80] width 53 height 8
click at [121, 87] on icon "button" at bounding box center [122, 86] width 2 height 2
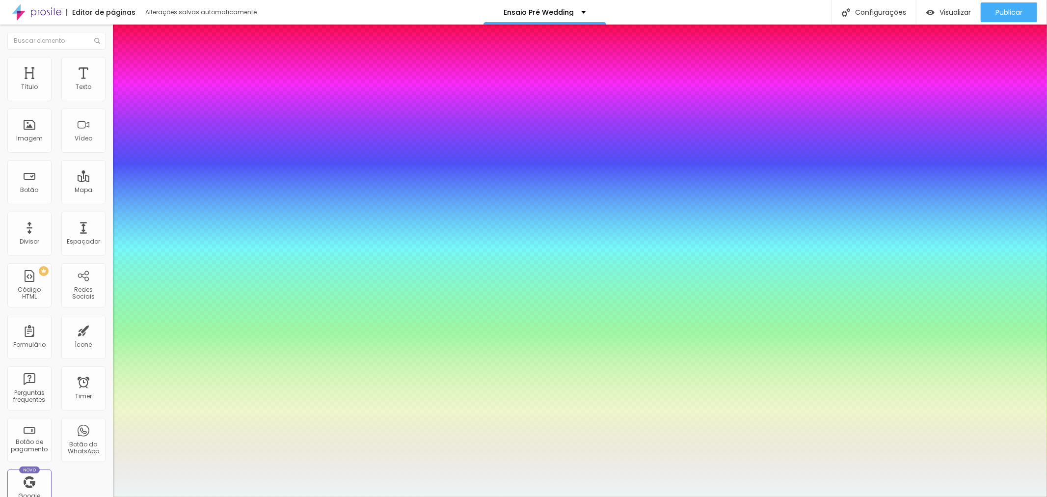
click at [565, 496] on div at bounding box center [523, 497] width 1047 height 0
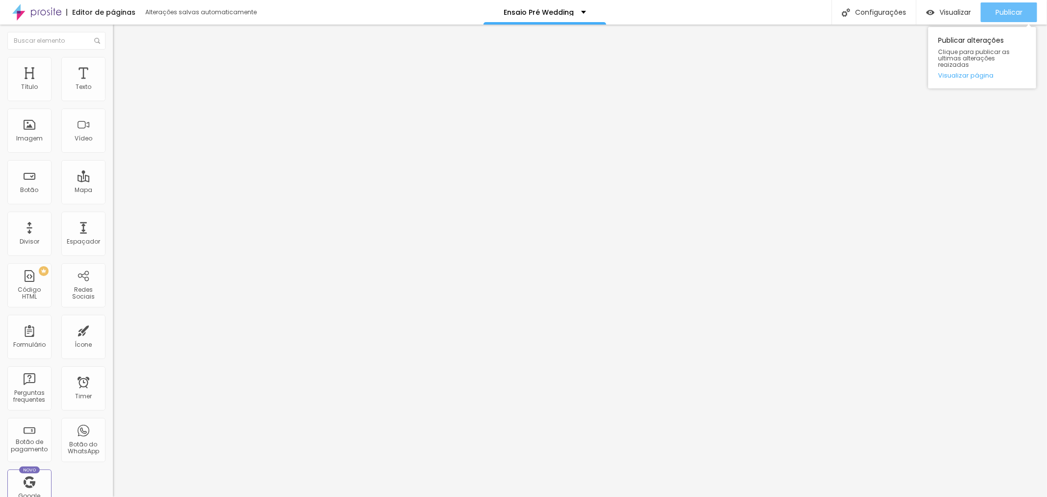
click at [1002, 14] on span "Publicar" at bounding box center [1008, 12] width 27 height 8
click at [988, 9] on button "Publicar" at bounding box center [1008, 12] width 56 height 20
click at [1011, 6] on div "Publicar" at bounding box center [1008, 12] width 27 height 20
click at [949, 10] on span "Visualizar" at bounding box center [945, 12] width 31 height 8
click at [952, 9] on span "Visualizar" at bounding box center [954, 12] width 31 height 8
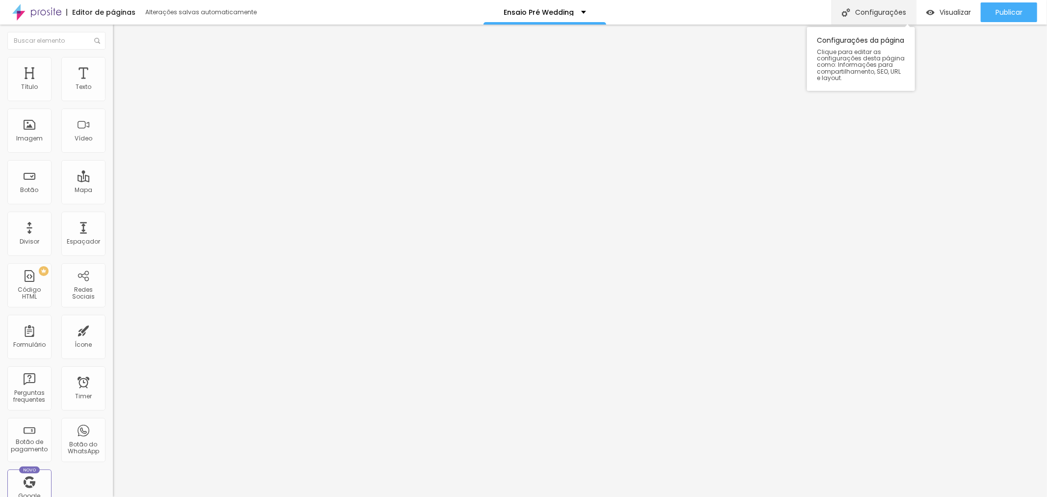
click at [867, 10] on div "Configurações" at bounding box center [873, 12] width 84 height 25
drag, startPoint x: 948, startPoint y: 450, endPoint x: 943, endPoint y: 447, distance: 6.3
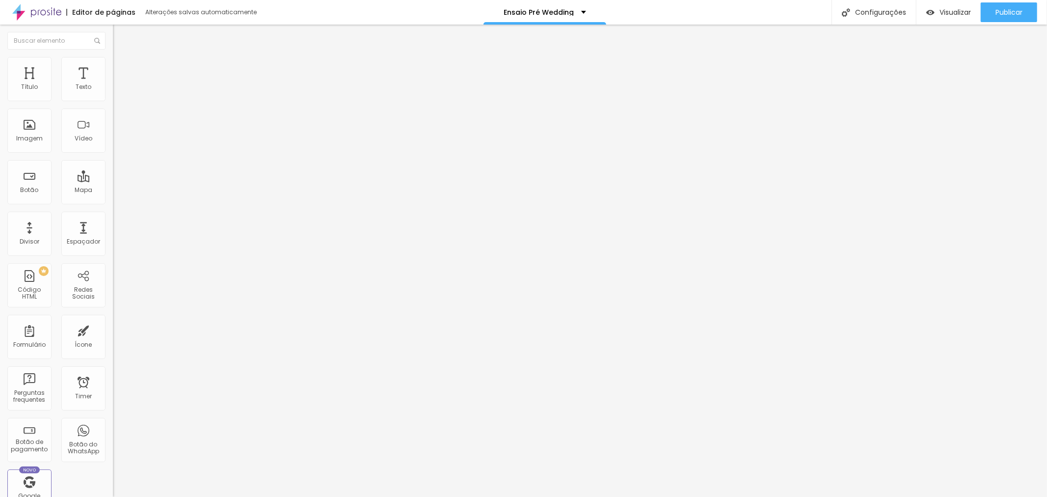
drag, startPoint x: 493, startPoint y: 300, endPoint x: 482, endPoint y: 298, distance: 11.5
type input "I"
type input "e"
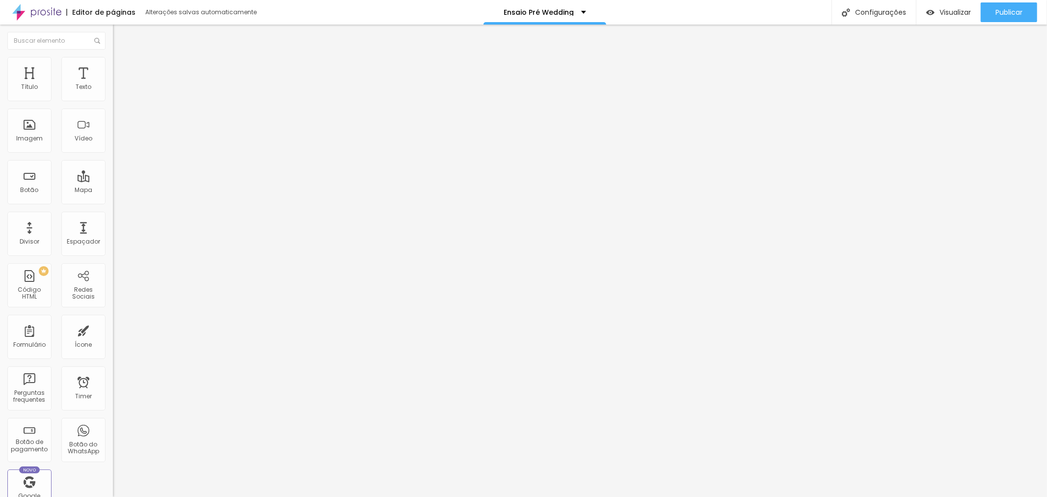
type input "n"
type input "Ensaio Pré-Wedding"
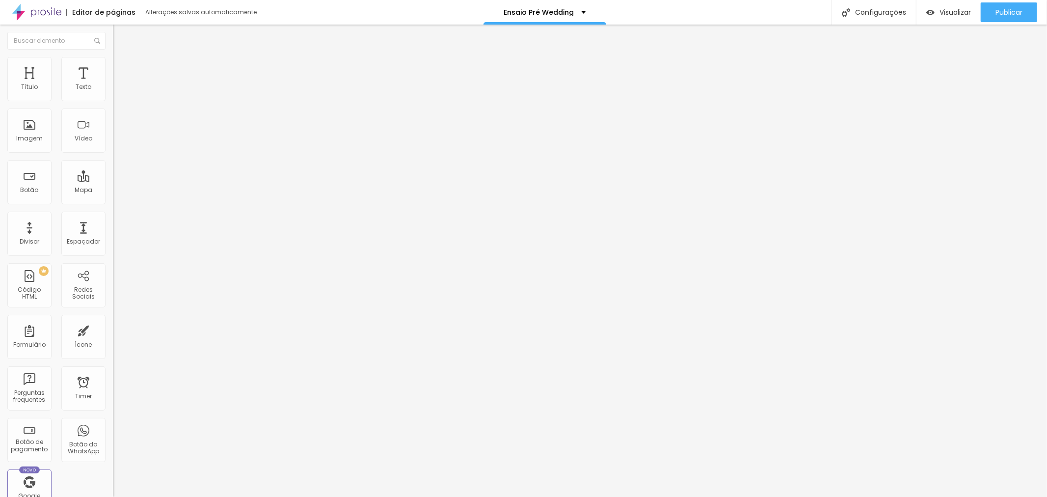
click at [985, 14] on button "Publicar" at bounding box center [1008, 12] width 56 height 20
